Goal: Task Accomplishment & Management: Complete application form

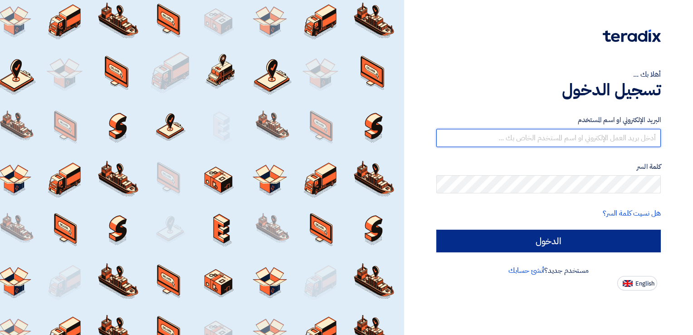
type input "[DOMAIN_NAME][EMAIL_ADDRESS][DOMAIN_NAME]"
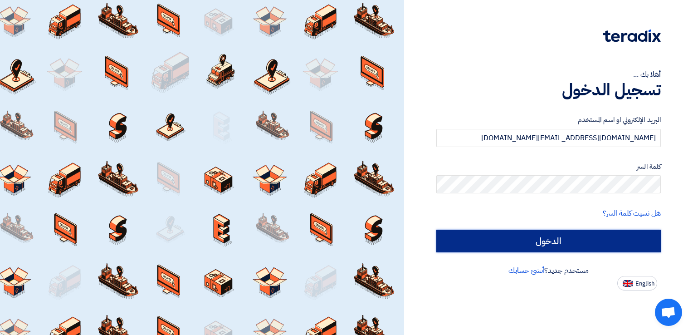
click at [523, 238] on input "الدخول" at bounding box center [548, 240] width 224 height 23
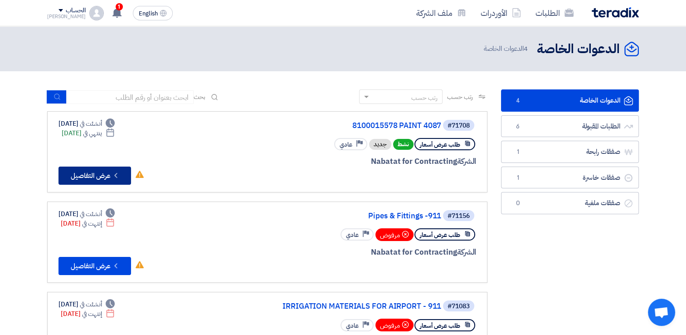
click at [88, 175] on button "Check details عرض التفاصيل" at bounding box center [95, 175] width 73 height 18
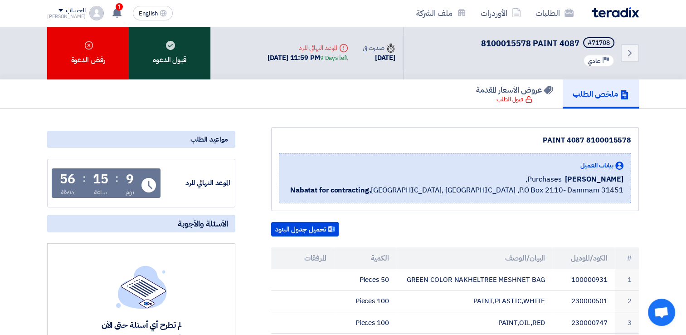
click at [183, 57] on div "قبول الدعوه" at bounding box center [170, 52] width 82 height 53
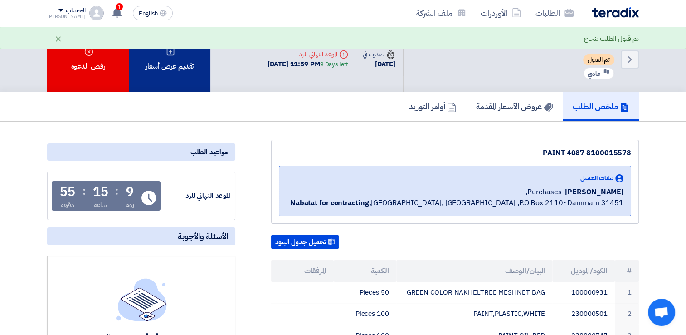
click at [167, 78] on div "تقديم عرض أسعار" at bounding box center [170, 59] width 82 height 66
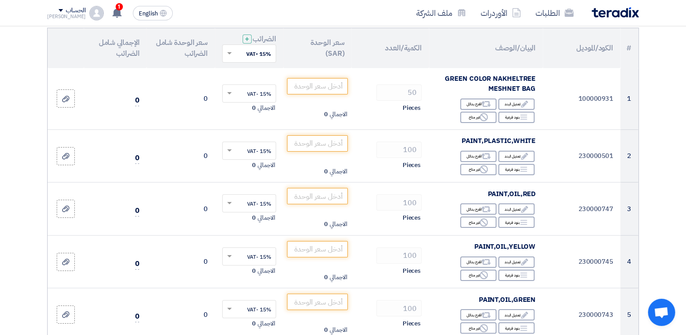
scroll to position [105, 0]
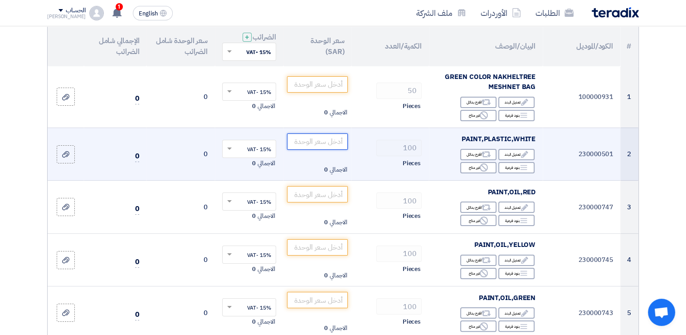
click at [324, 141] on input "number" at bounding box center [317, 141] width 61 height 16
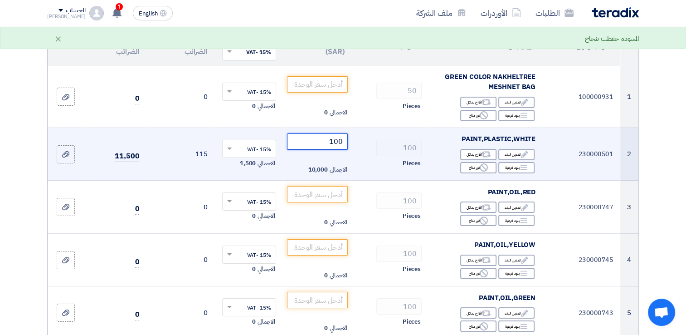
type input "100"
click at [177, 158] on td "115" at bounding box center [180, 153] width 68 height 53
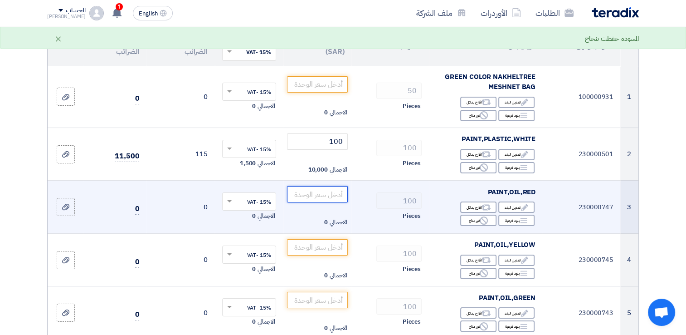
click at [326, 195] on input "number" at bounding box center [317, 194] width 61 height 16
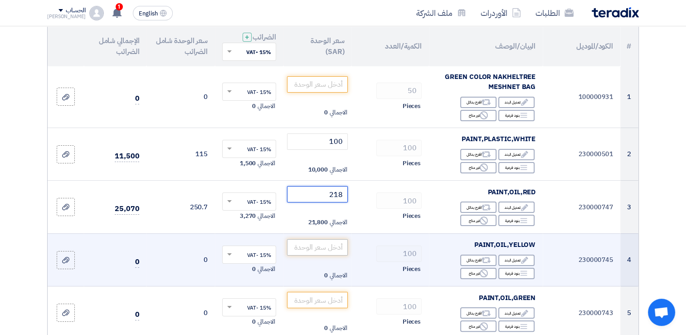
type input "218"
click at [317, 252] on input "number" at bounding box center [317, 247] width 61 height 16
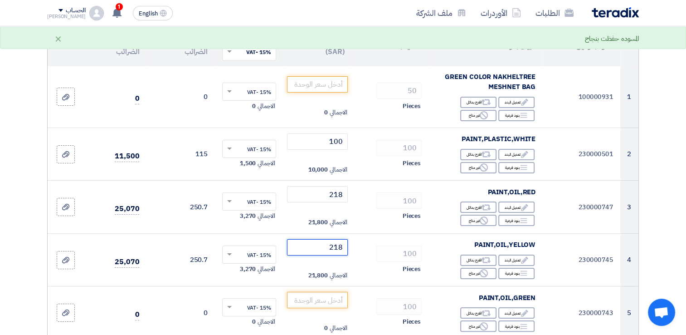
type input "218"
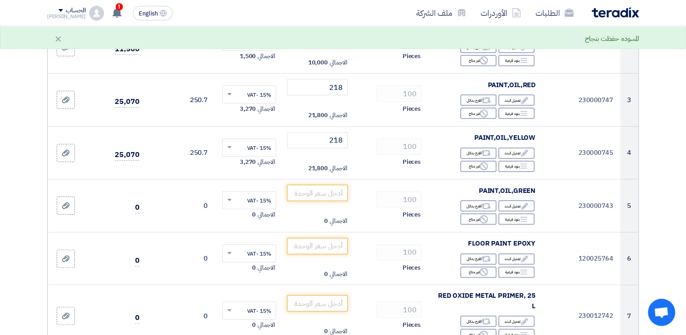
scroll to position [214, 0]
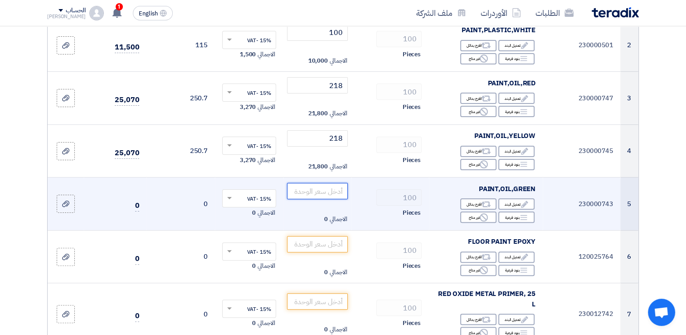
click at [316, 188] on input "number" at bounding box center [317, 191] width 61 height 16
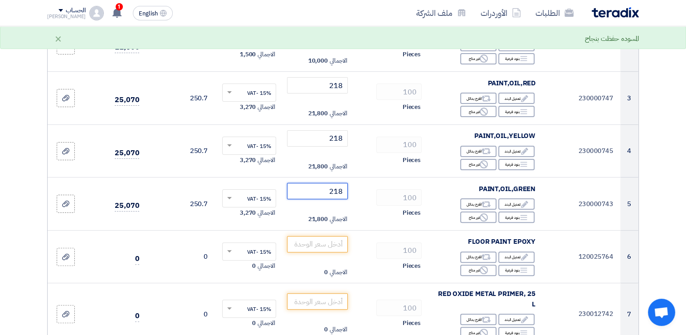
type input "218"
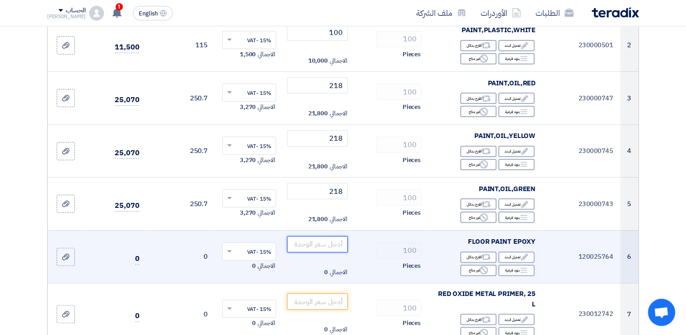
click at [314, 244] on input "number" at bounding box center [317, 244] width 61 height 16
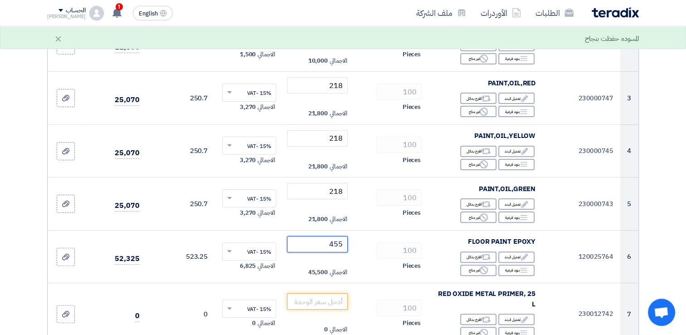
type input "455"
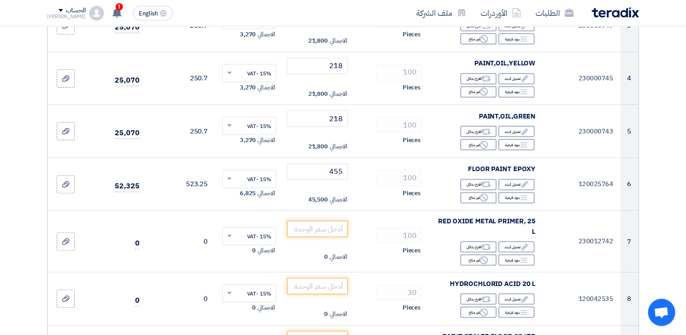
scroll to position [305, 0]
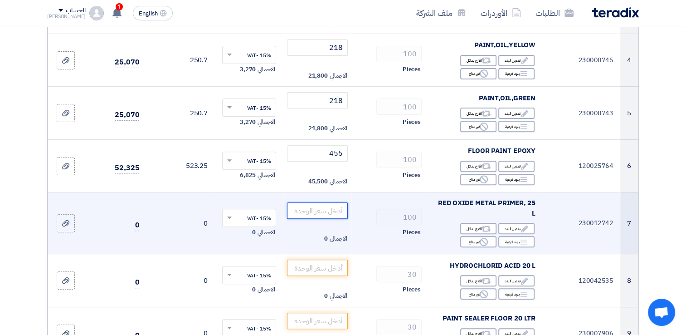
click at [331, 208] on input "number" at bounding box center [317, 210] width 61 height 16
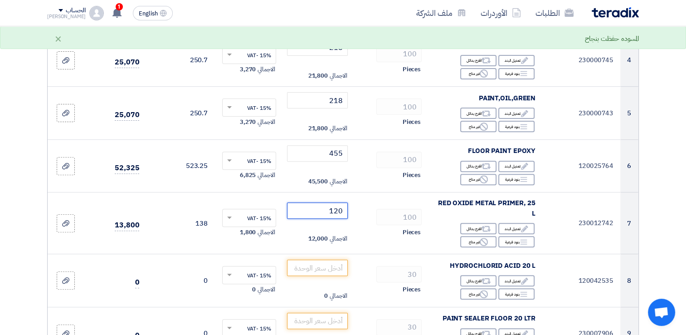
type input "120"
click at [666, 216] on section "تفاصيل الطلب # الكود/الموديل البيان/الوصف الكمية/العدد سعر الوحدة (SAR) الضرائب…" at bounding box center [343, 258] width 686 height 957
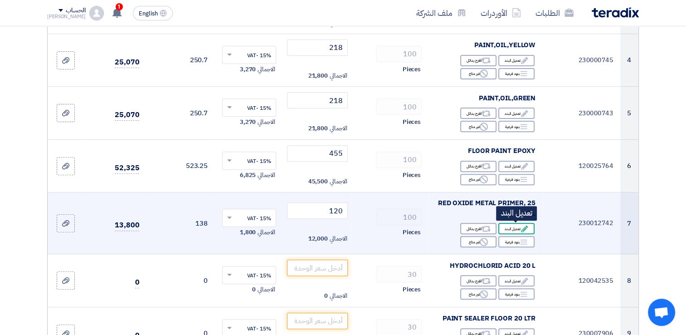
click at [512, 226] on div "Edit تعديل البند" at bounding box center [516, 228] width 36 height 11
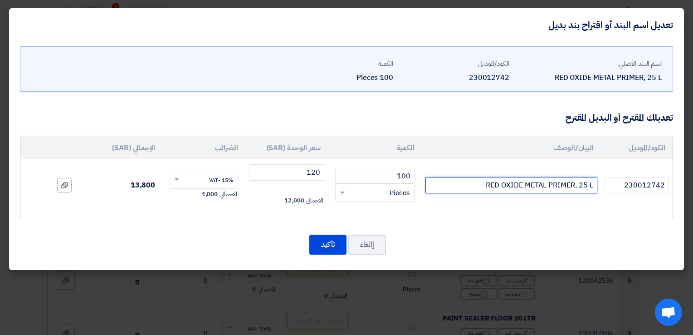
click at [588, 186] on input "RED OXIDE METAL PRIMER, 25 L" at bounding box center [511, 185] width 172 height 16
drag, startPoint x: 588, startPoint y: 186, endPoint x: 580, endPoint y: 184, distance: 8.0
click at [580, 184] on input "RED OXIDE METAL PRIMER, 25 L" at bounding box center [511, 185] width 172 height 16
click at [580, 184] on input "RED OXIDE METAL PRIMER, 1 L" at bounding box center [511, 185] width 172 height 16
type input "RED OXIDE METAL PRIMER, 15 L"
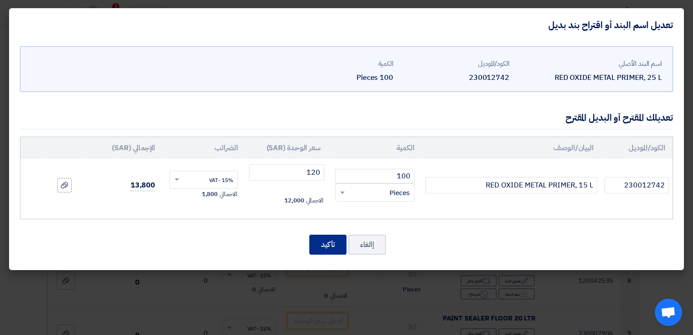
click at [322, 242] on button "تأكيد" at bounding box center [327, 244] width 37 height 20
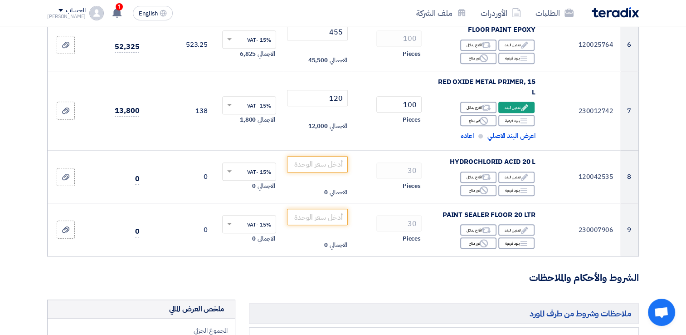
scroll to position [427, 0]
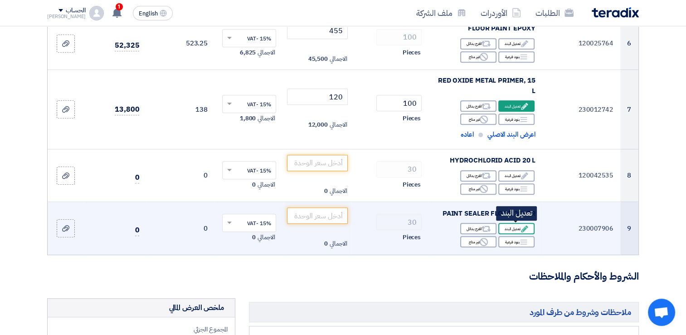
click at [524, 224] on icon "Edit" at bounding box center [525, 228] width 8 height 8
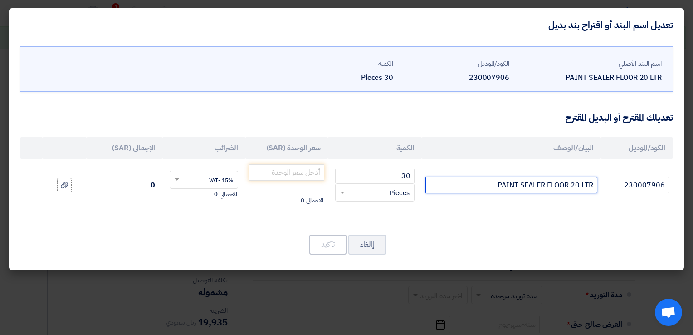
drag, startPoint x: 579, startPoint y: 183, endPoint x: 570, endPoint y: 186, distance: 9.5
click at [570, 186] on input "PAINT SEALER FLOOR 20 LTR" at bounding box center [511, 185] width 172 height 16
click at [464, 229] on div "اسم البند الأصلي PAINT SEALER FLOOR 20 LTR الكود/الموديل 230007906 الكمية 30 Pi…" at bounding box center [346, 156] width 675 height 228
click at [571, 184] on input "PAINT SEALER FLOOR18 LTR" at bounding box center [511, 185] width 172 height 16
type input "PAINT SEALER FLOOR 18 LTR"
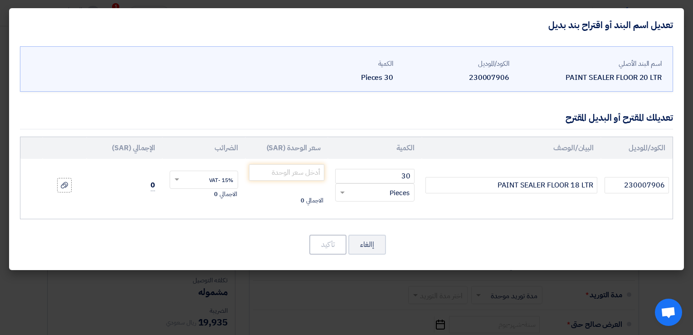
click at [515, 240] on div "إالغاء تأكيد" at bounding box center [346, 245] width 653 height 22
click at [291, 176] on input "number" at bounding box center [286, 172] width 75 height 16
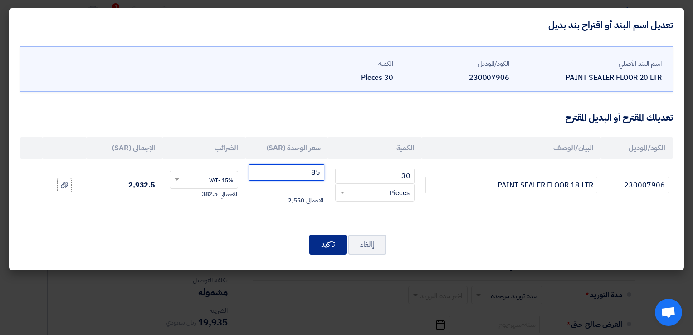
type input "85"
click at [333, 247] on button "تأكيد" at bounding box center [327, 244] width 37 height 20
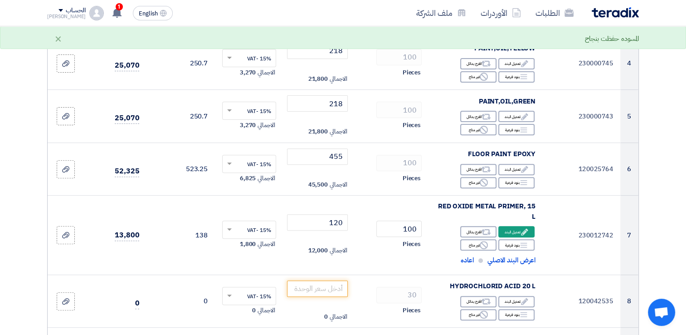
scroll to position [293, 0]
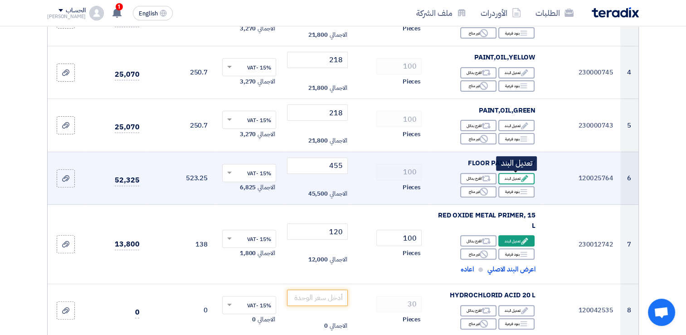
click at [514, 174] on div "Edit تعديل البند" at bounding box center [516, 178] width 36 height 11
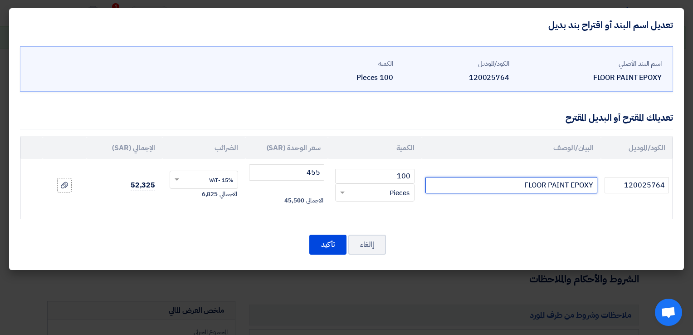
click at [593, 184] on input "FLOOR PAINT EPOXY" at bounding box center [511, 185] width 172 height 16
click at [590, 184] on input "18 FLOOR PAINT EPOXY" at bounding box center [511, 185] width 172 height 16
drag, startPoint x: 585, startPoint y: 183, endPoint x: 597, endPoint y: 183, distance: 11.8
click at [597, 183] on input "18 FLOOR PAINT EPOXY" at bounding box center [511, 185] width 172 height 16
type input "18ltr FLOOR PAINT EPOXY"
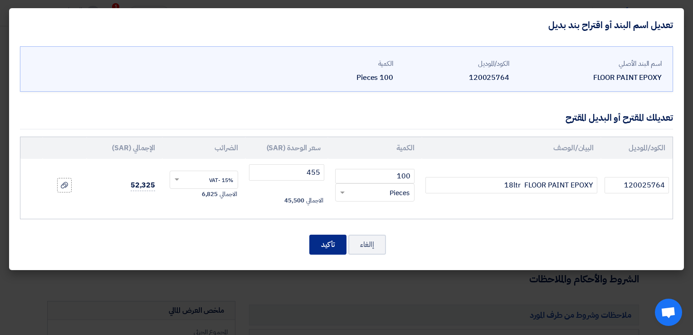
click at [336, 242] on button "تأكيد" at bounding box center [327, 244] width 37 height 20
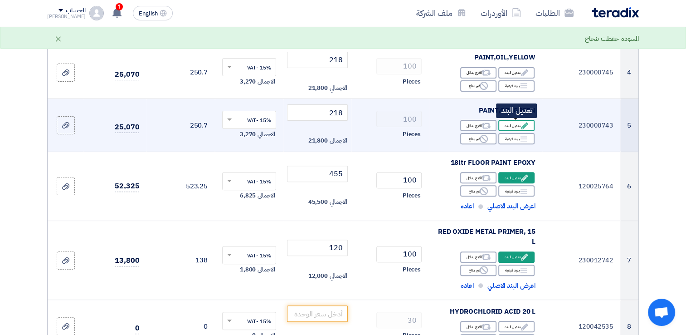
click at [517, 126] on div "Edit تعديل البند" at bounding box center [516, 125] width 36 height 11
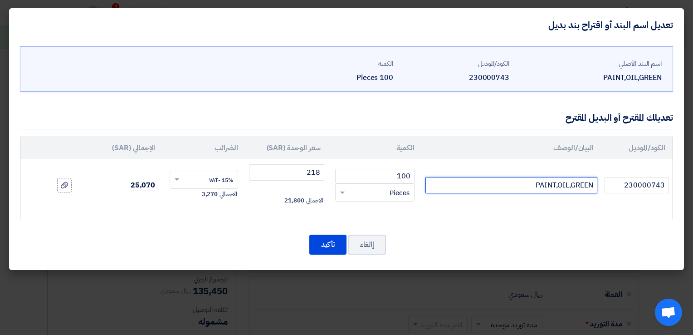
click at [525, 183] on input "PAINT,OIL,GREEN" at bounding box center [511, 185] width 172 height 16
type input "PAINT,OIL,GREEN 18ltr"
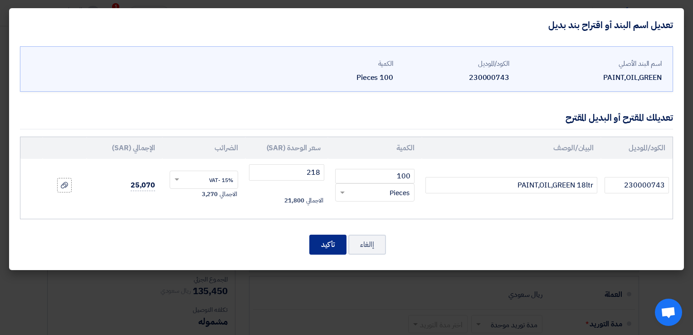
click at [334, 244] on button "تأكيد" at bounding box center [327, 244] width 37 height 20
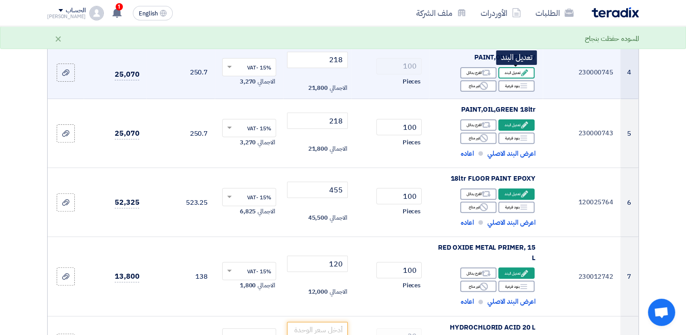
click at [510, 72] on div "Edit تعديل البند" at bounding box center [516, 72] width 36 height 11
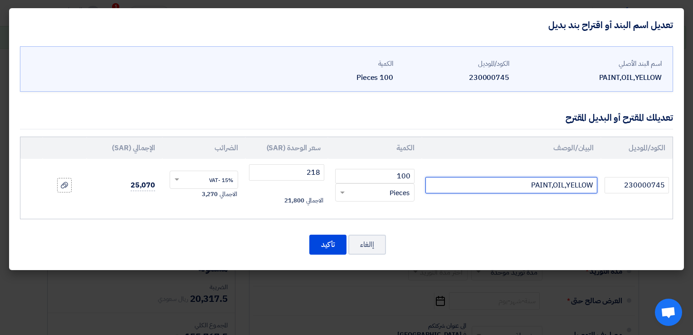
click at [517, 188] on input "PAINT,OIL,YELLOW" at bounding box center [511, 185] width 172 height 16
type input "PAINT,OIL,YELLOW 18ltr"
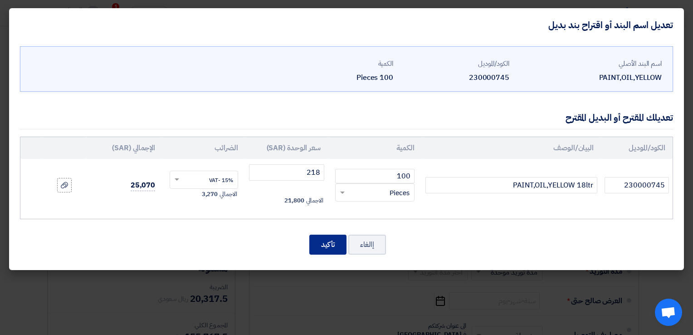
click at [328, 245] on button "تأكيد" at bounding box center [327, 244] width 37 height 20
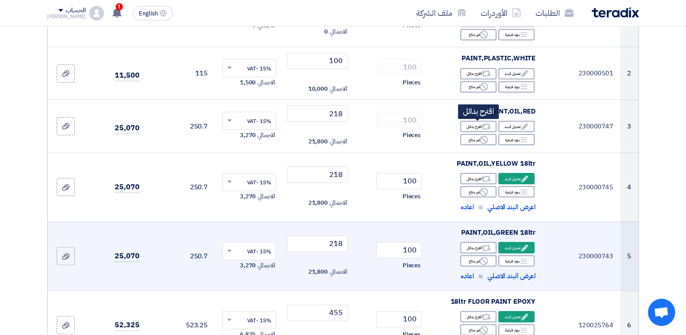
scroll to position [184, 0]
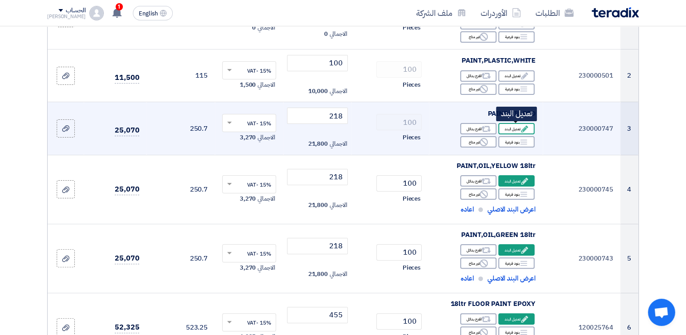
click at [513, 127] on div "Edit تعديل البند" at bounding box center [516, 128] width 36 height 11
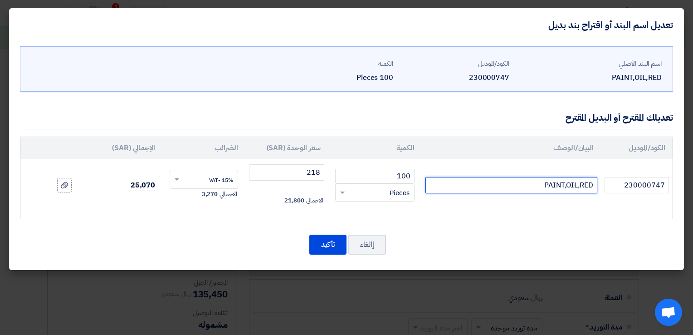
click at [510, 183] on input "PAINT,OIL,RED" at bounding box center [511, 185] width 172 height 16
type input "PAINT,OIL,RED 18ltr"
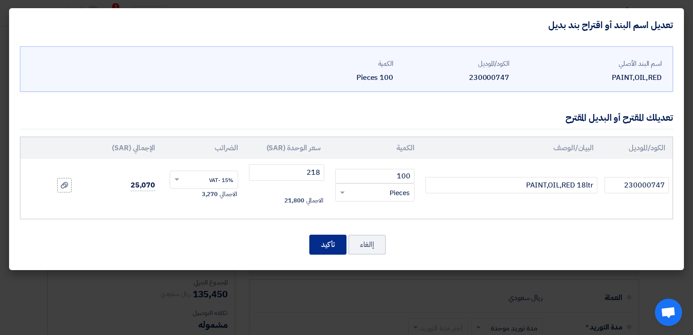
click at [332, 242] on button "تأكيد" at bounding box center [327, 244] width 37 height 20
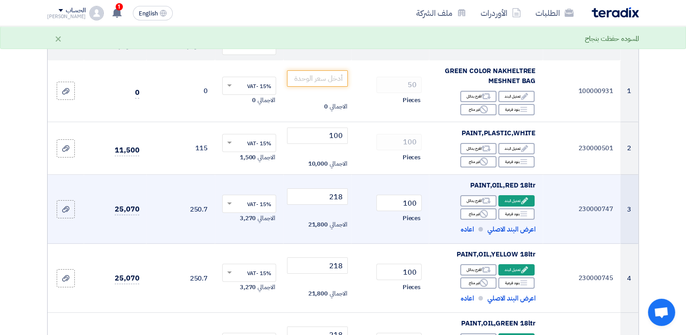
scroll to position [93, 0]
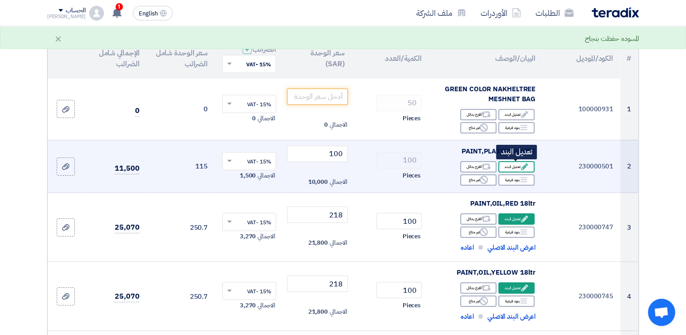
click at [512, 168] on div "Edit تعديل البند" at bounding box center [516, 166] width 36 height 11
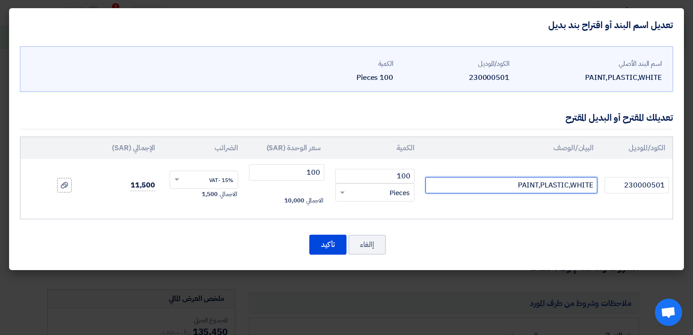
click at [508, 188] on input "PAINT,PLASTIC,WHITE" at bounding box center [511, 185] width 172 height 16
type input "PAINT,PLASTIC,WHITE 18ltr"
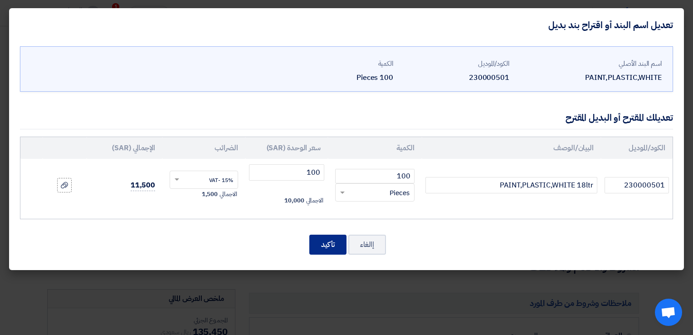
click at [334, 237] on button "تأكيد" at bounding box center [327, 244] width 37 height 20
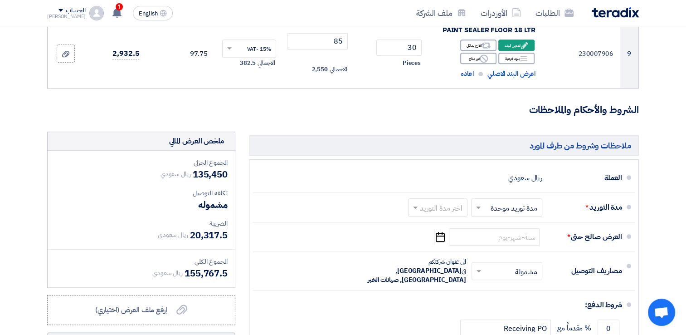
scroll to position [692, 0]
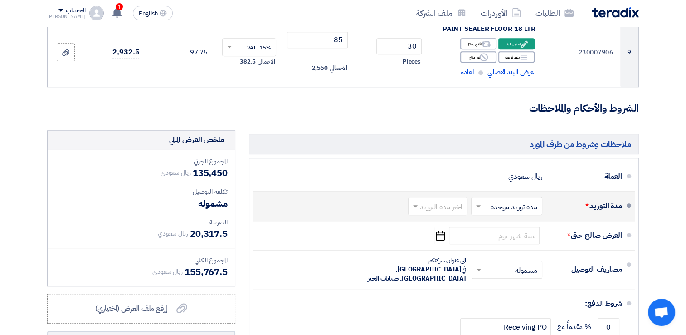
click at [488, 209] on input "text" at bounding box center [505, 206] width 67 height 13
click at [480, 208] on span at bounding box center [477, 205] width 11 height 9
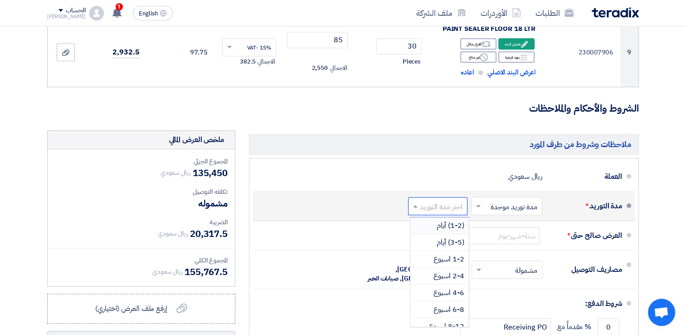
click at [443, 208] on input "text" at bounding box center [436, 206] width 55 height 13
click at [455, 254] on span "1-2 اسبوع" at bounding box center [449, 259] width 31 height 11
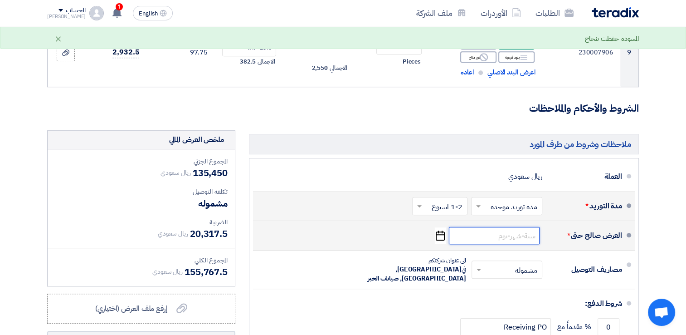
click at [515, 236] on input at bounding box center [494, 235] width 91 height 17
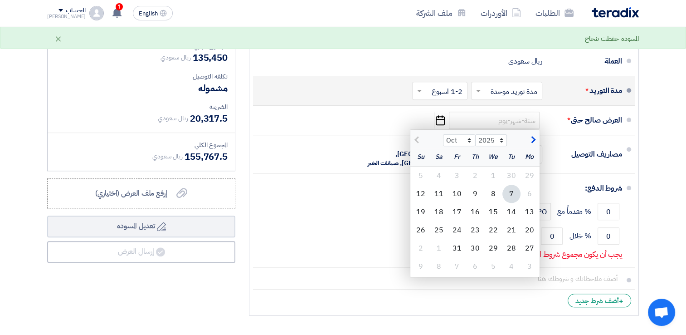
scroll to position [824, 0]
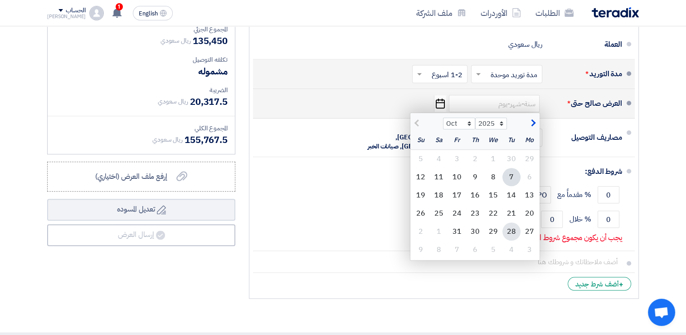
click at [516, 228] on div "28" at bounding box center [512, 231] width 18 height 18
type input "[DATE]"
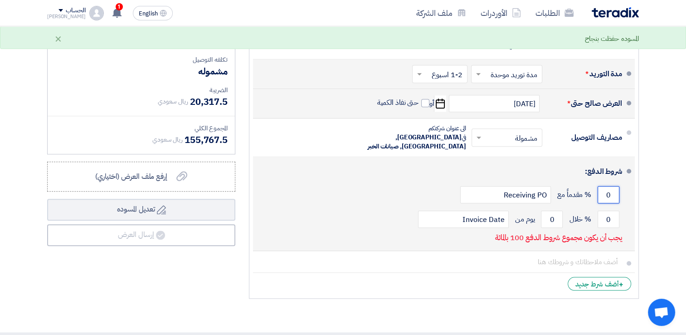
click at [603, 186] on input "0" at bounding box center [609, 194] width 22 height 17
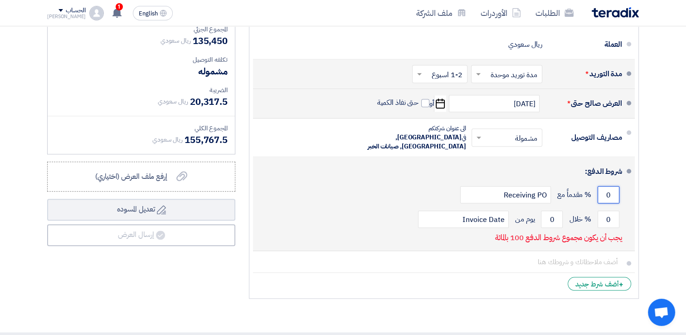
drag, startPoint x: 603, startPoint y: 186, endPoint x: 617, endPoint y: 186, distance: 13.6
click at [617, 186] on input "0" at bounding box center [609, 194] width 22 height 17
click at [604, 210] on input "0" at bounding box center [609, 218] width 22 height 17
type input "0"
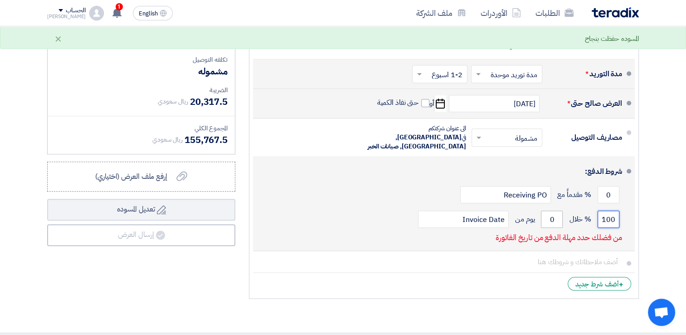
type input "100"
click at [548, 211] on input "0" at bounding box center [552, 218] width 22 height 17
drag, startPoint x: 548, startPoint y: 211, endPoint x: 555, endPoint y: 210, distance: 7.3
click at [555, 210] on input "0" at bounding box center [552, 218] width 22 height 17
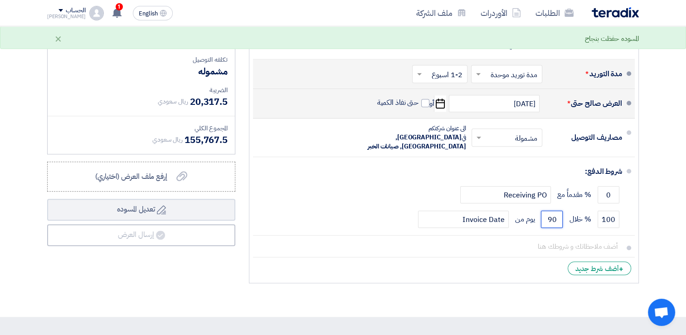
type input "90"
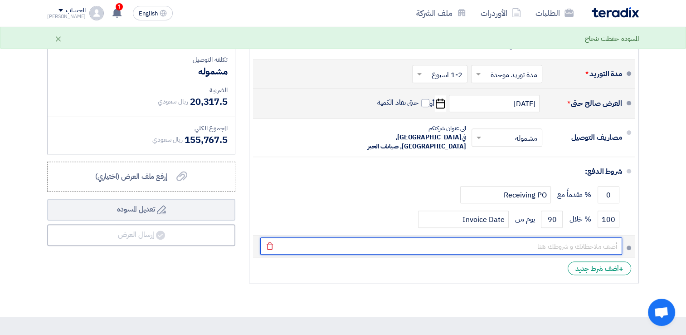
click at [612, 239] on input "text" at bounding box center [441, 245] width 362 height 17
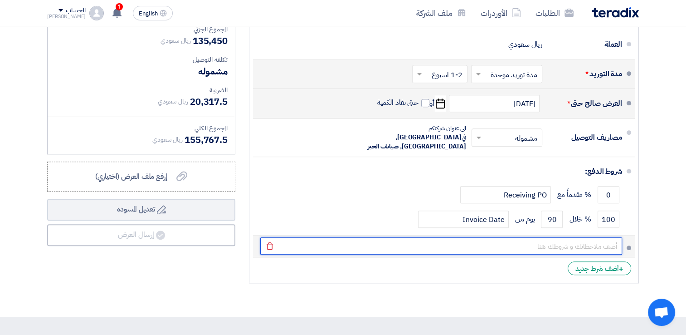
type input "المواد الملونه لا يمكن استبدالها او ارجاعها غير [DEMOGRAPHIC_DATA] الشركة المصن…"
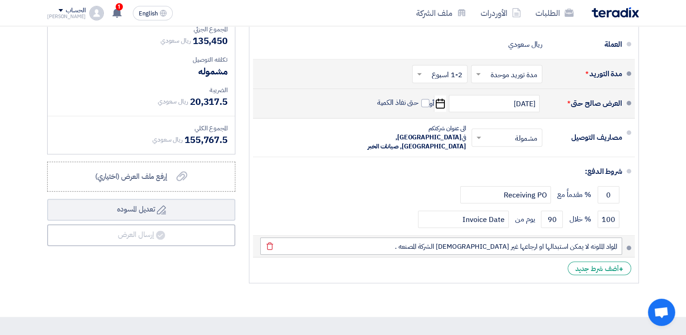
type input "218"
click at [621, 263] on span "+" at bounding box center [621, 268] width 5 height 11
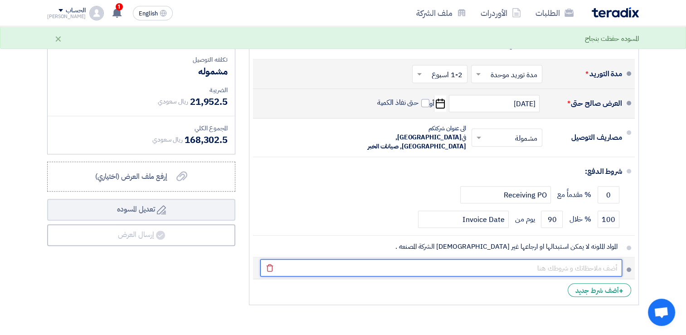
click at [607, 259] on input "text" at bounding box center [441, 267] width 362 height 17
type input "سيتم توريد المواد من شركة دهانات بي بي سي وهي المواد البديله والمتوافقه مه البن…"
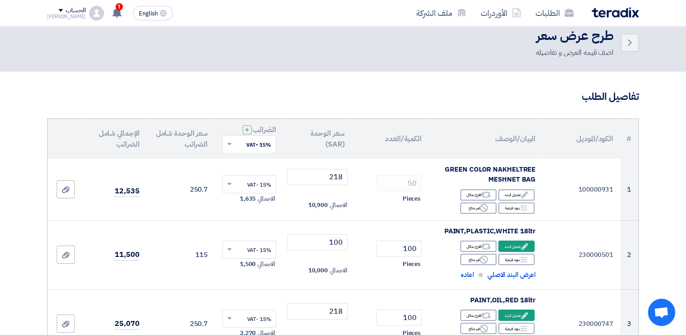
scroll to position [3, 0]
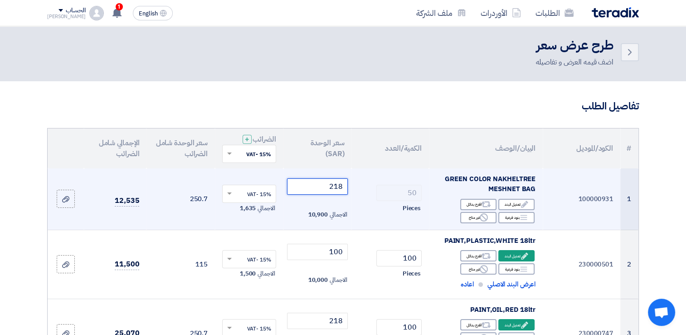
click at [332, 189] on input "218" at bounding box center [317, 186] width 61 height 16
drag, startPoint x: 332, startPoint y: 189, endPoint x: 357, endPoint y: 193, distance: 26.2
click at [357, 193] on tr "1 100000931 GREEN COLOR NAKHELTREE MESHNET BAG Edit تعديل البند Alternative اقت…" at bounding box center [343, 199] width 591 height 62
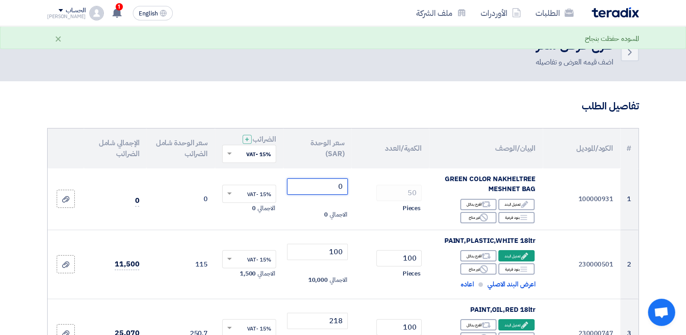
type input "0"
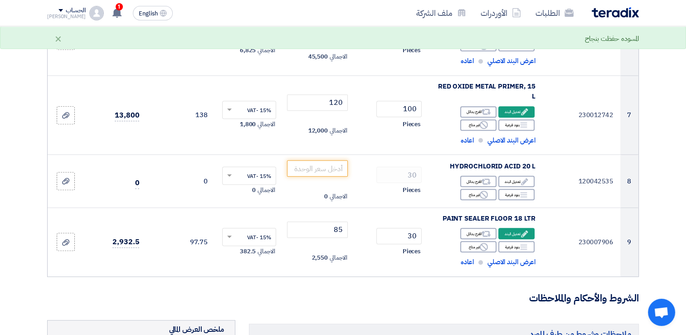
scroll to position [510, 0]
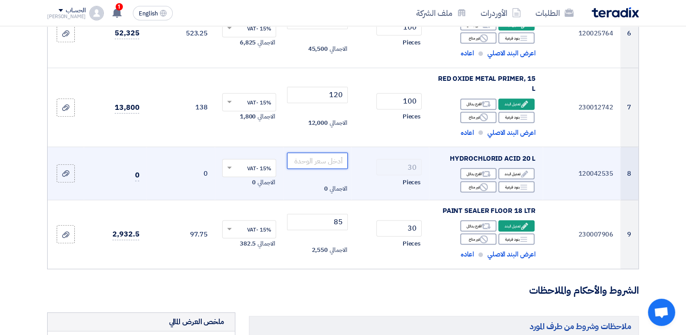
click at [324, 157] on input "number" at bounding box center [317, 160] width 61 height 16
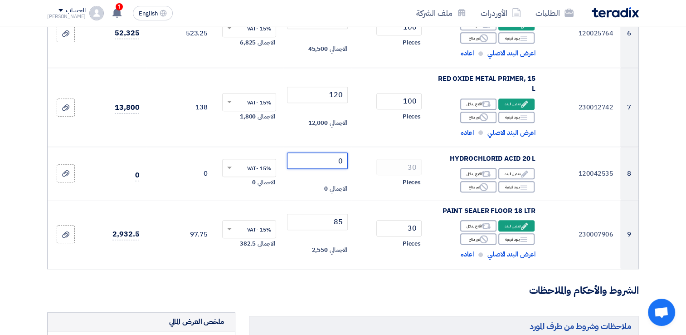
type input "0"
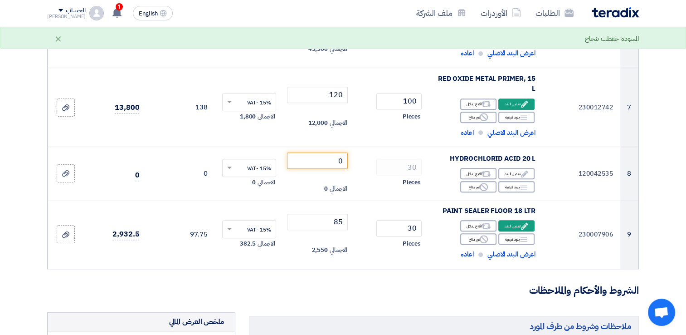
click at [661, 166] on section "تفاصيل الطلب # الكود/الموديل البيان/الوصف الكمية/العدد سعر الوحدة (SAR) الضرائب…" at bounding box center [343, 114] width 686 height 1078
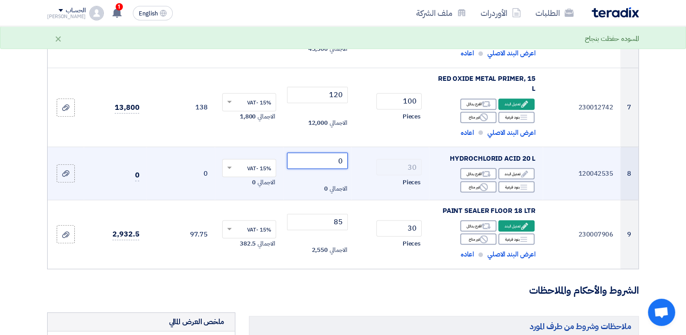
click at [332, 162] on input "0" at bounding box center [317, 160] width 61 height 16
drag, startPoint x: 332, startPoint y: 162, endPoint x: 344, endPoint y: 162, distance: 11.8
click at [344, 162] on input "0" at bounding box center [317, 160] width 61 height 16
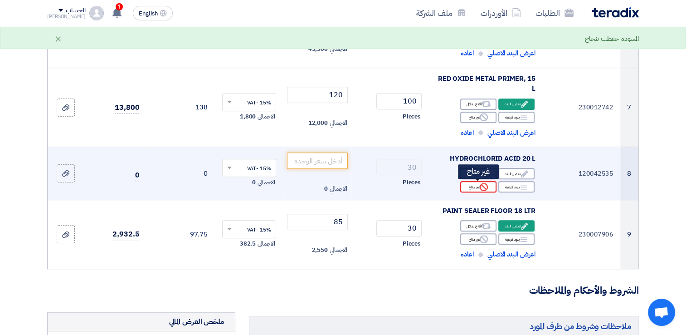
click at [477, 186] on div "Reject غير متاح" at bounding box center [478, 186] width 36 height 11
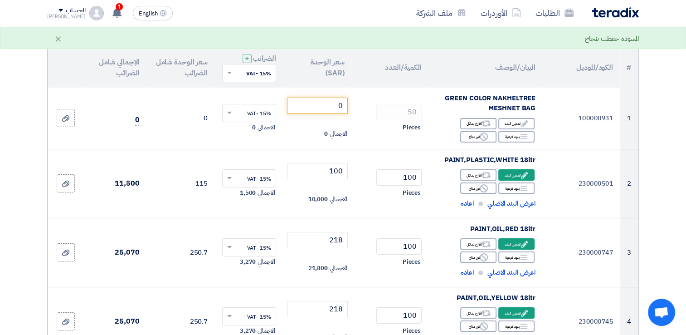
scroll to position [73, 0]
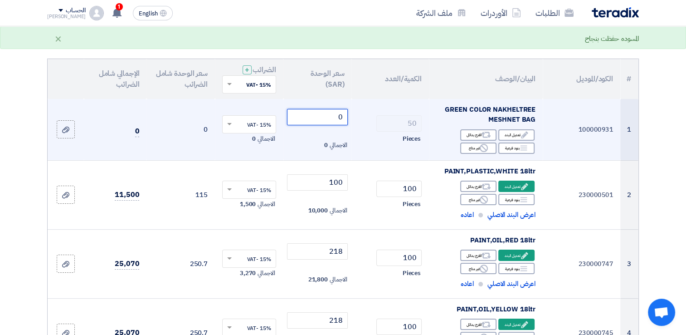
click at [333, 112] on input "0" at bounding box center [317, 117] width 61 height 16
click at [475, 148] on div "Reject غير متاح" at bounding box center [478, 147] width 36 height 11
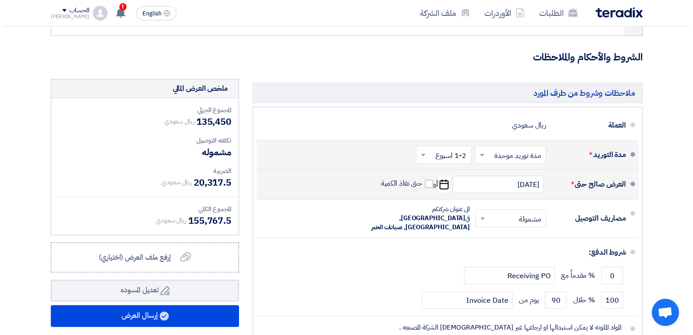
scroll to position [813, 0]
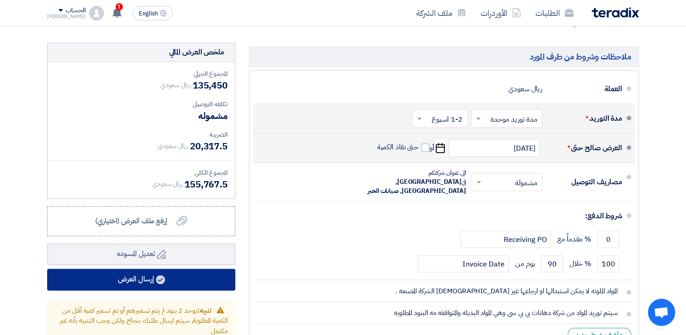
click at [145, 282] on button "إرسال العرض" at bounding box center [141, 279] width 188 height 22
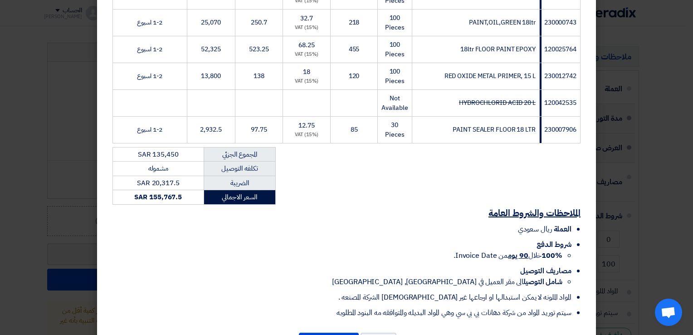
scroll to position [330, 0]
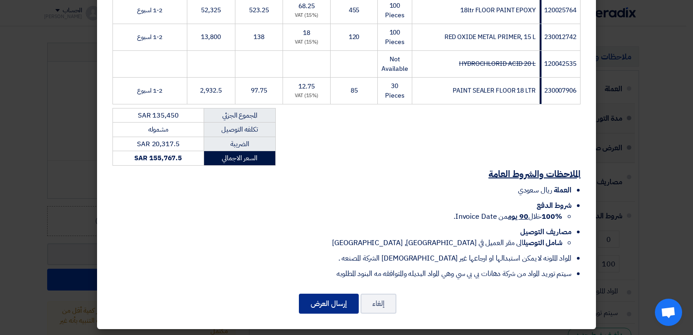
click at [319, 302] on button "إرسال العرض" at bounding box center [329, 303] width 60 height 20
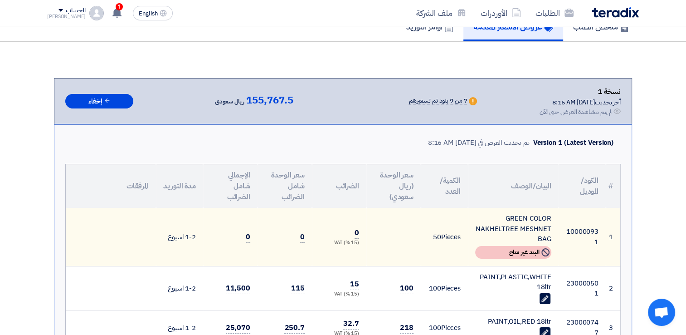
scroll to position [837, 0]
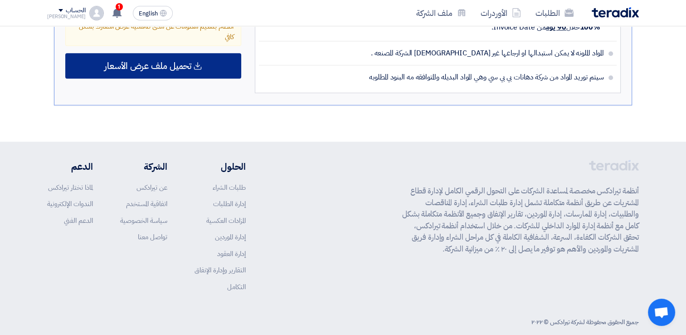
click at [167, 62] on span "تحميل ملف عرض الأسعار" at bounding box center [147, 66] width 87 height 8
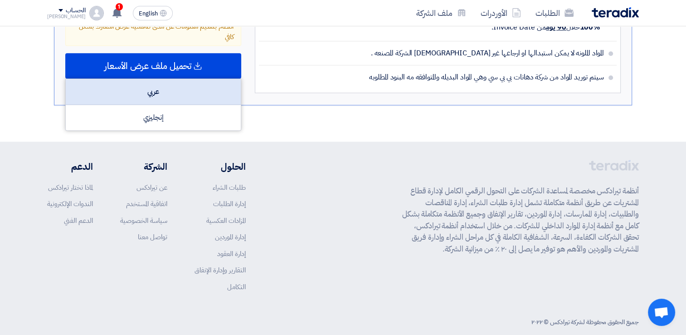
click at [157, 79] on div "عربي" at bounding box center [153, 92] width 175 height 26
